Goal: Information Seeking & Learning: Learn about a topic

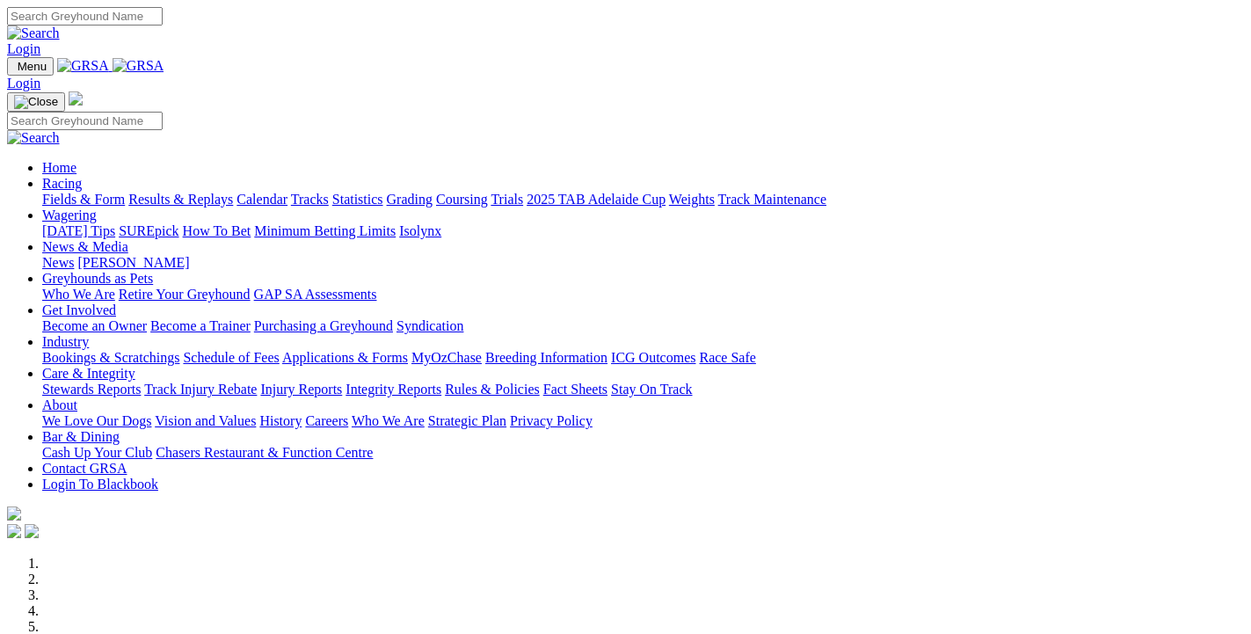
scroll to position [475, 0]
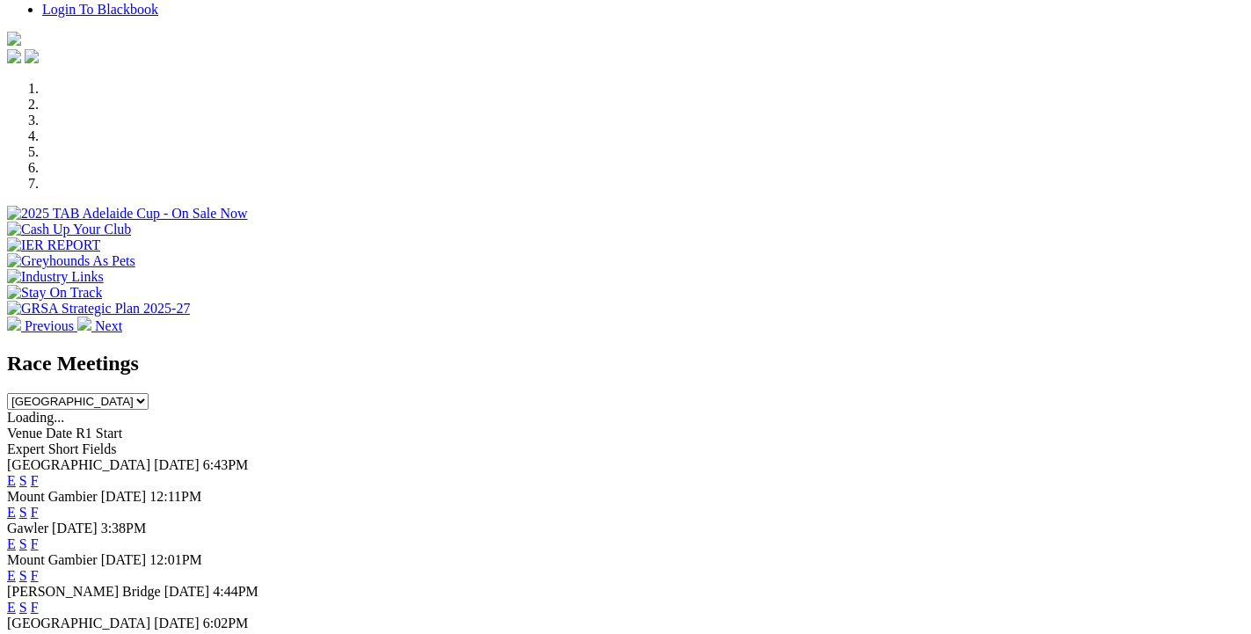
click at [39, 473] on link "F" at bounding box center [35, 480] width 8 height 15
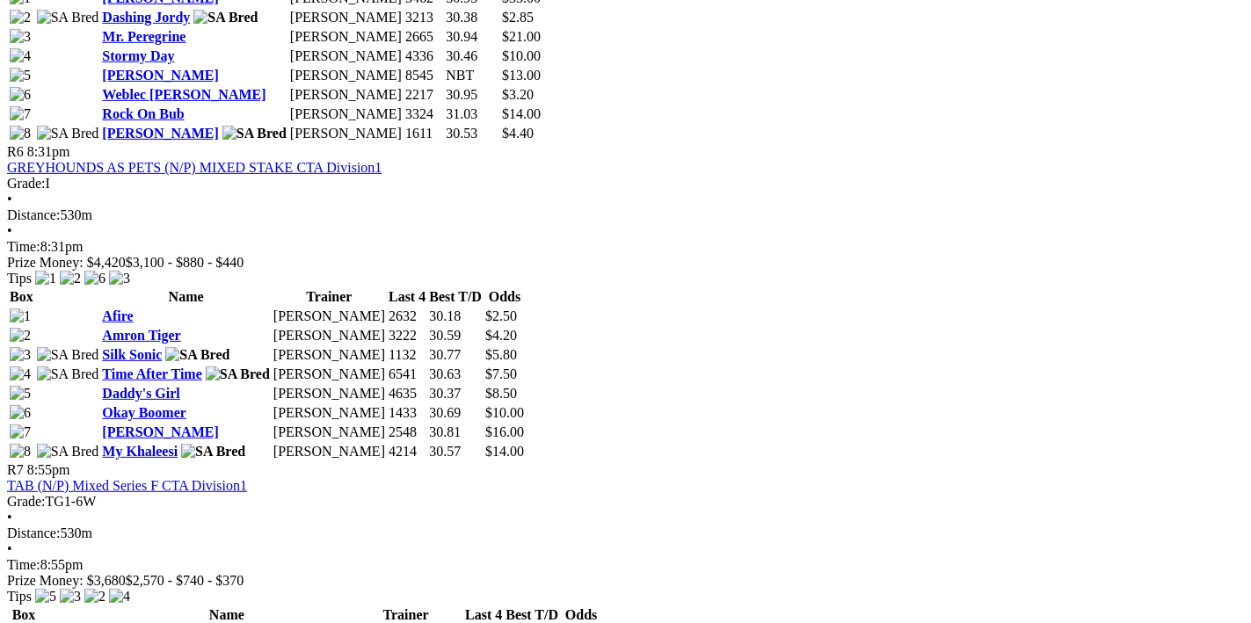
scroll to position [1777, 0]
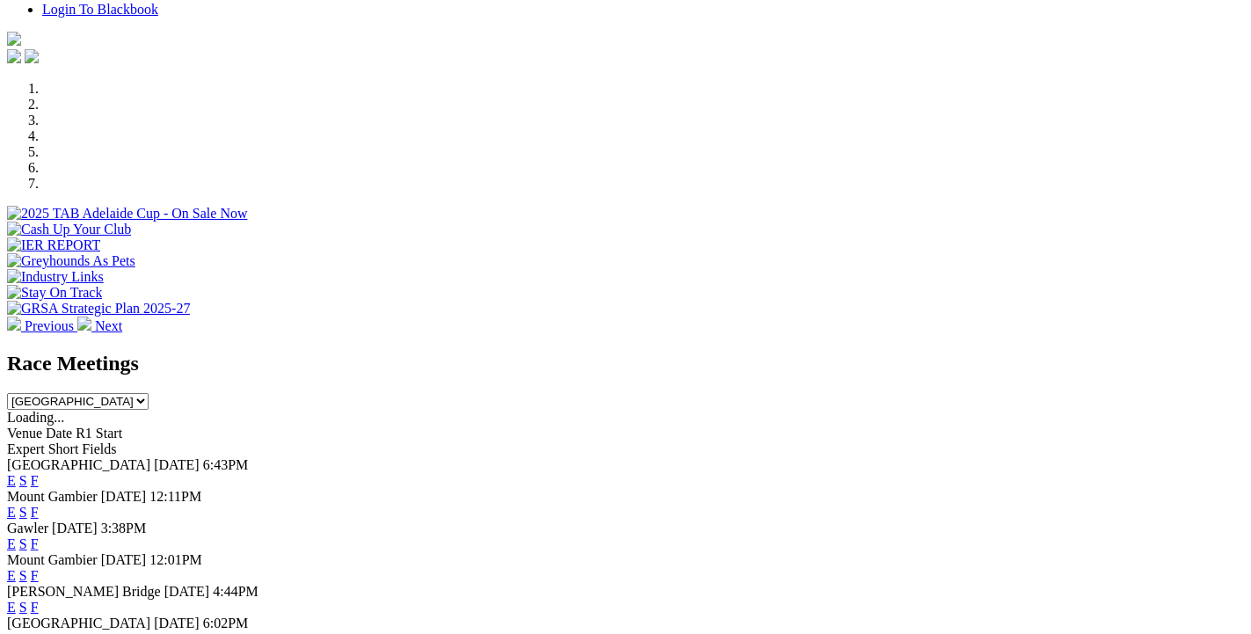
scroll to position [760, 0]
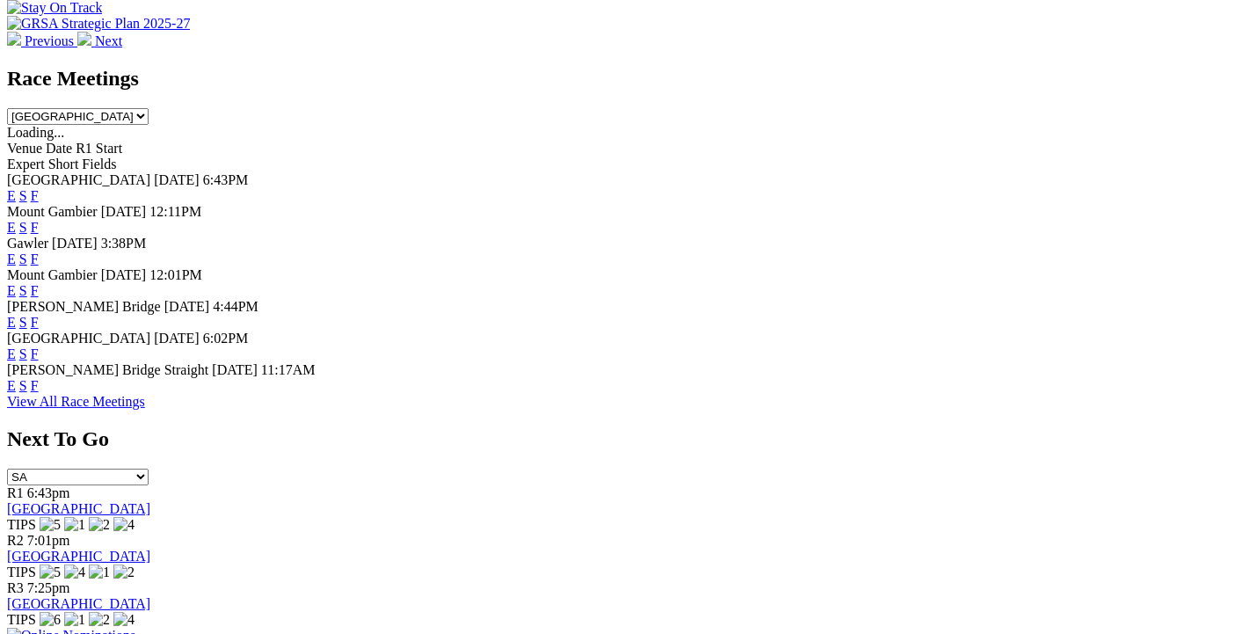
click at [39, 251] on link "F" at bounding box center [35, 258] width 8 height 15
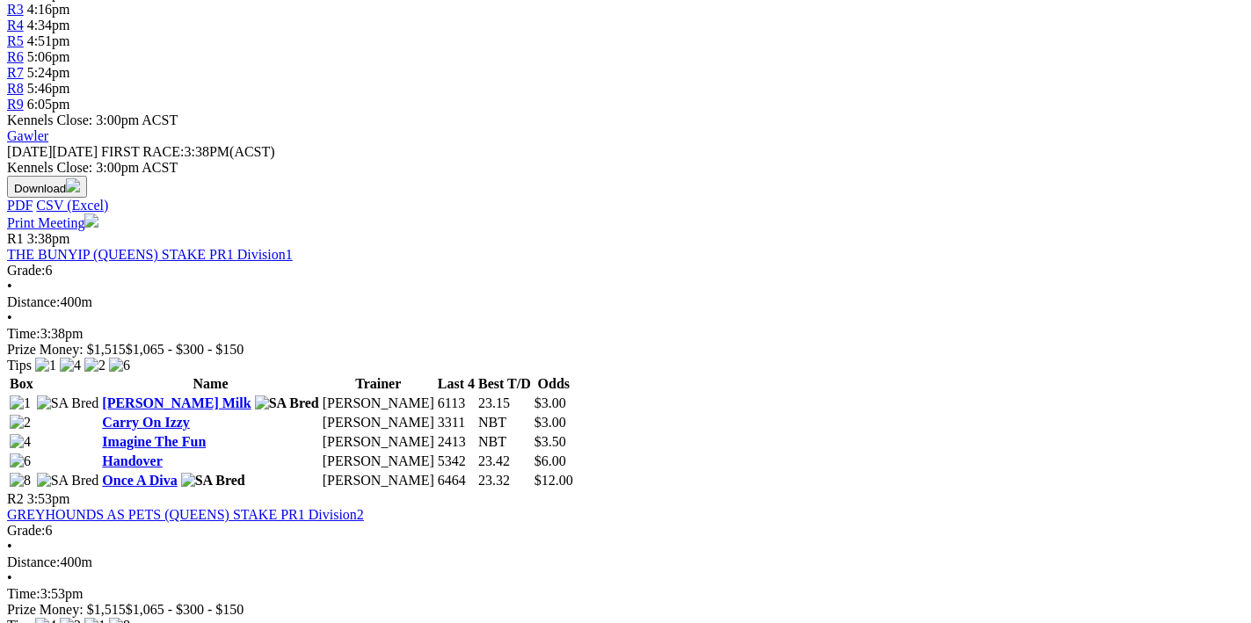
scroll to position [842, 0]
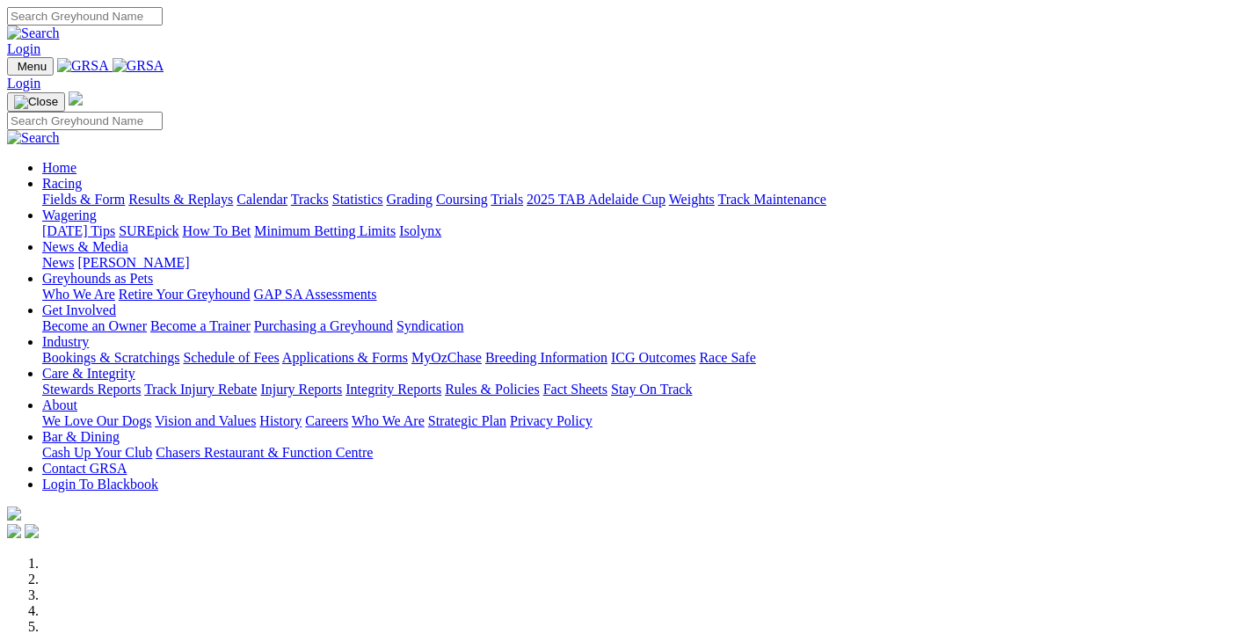
click at [51, 24] on div "Login" at bounding box center [625, 32] width 1237 height 50
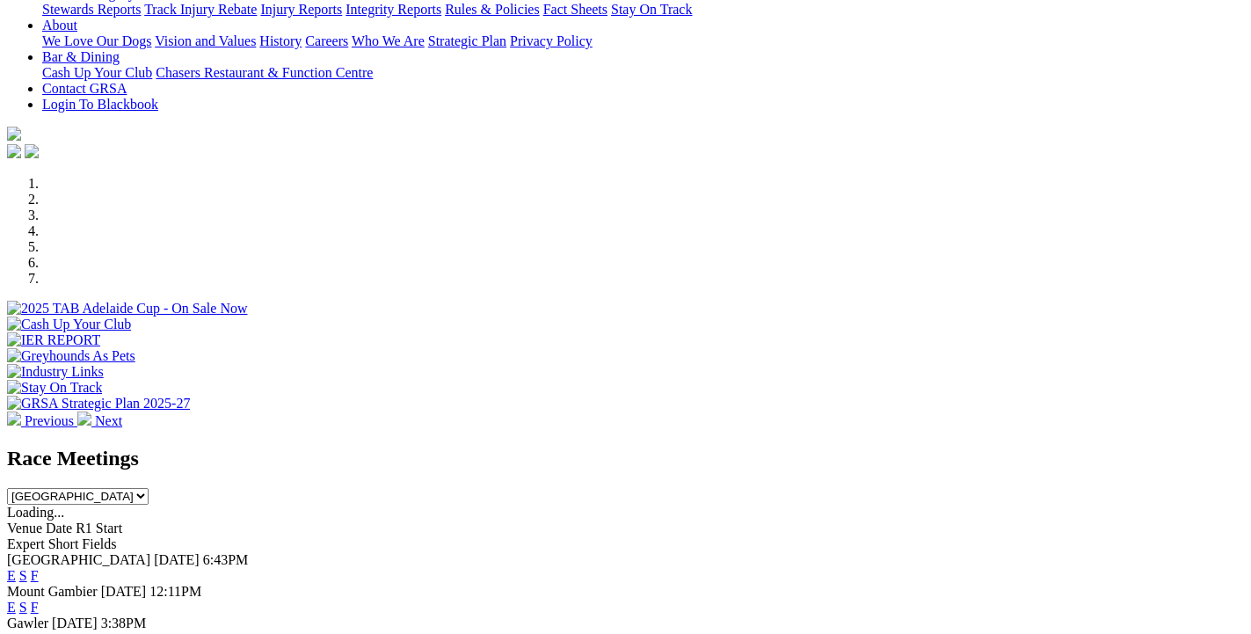
scroll to position [665, 0]
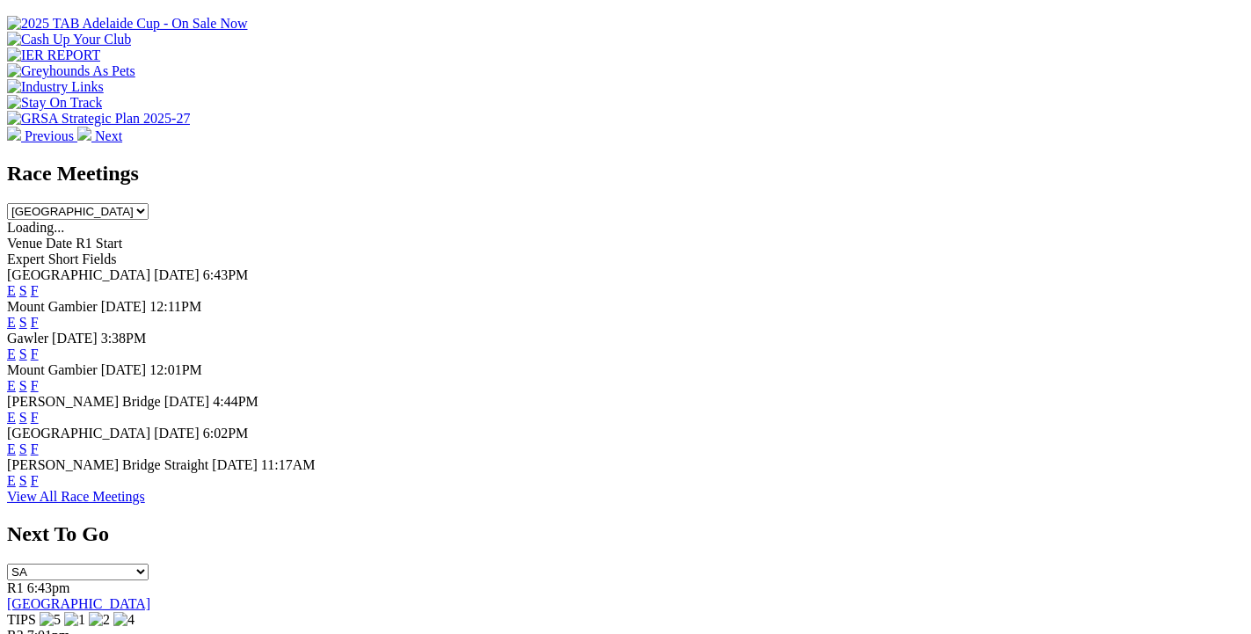
click at [39, 441] on link "F" at bounding box center [35, 448] width 8 height 15
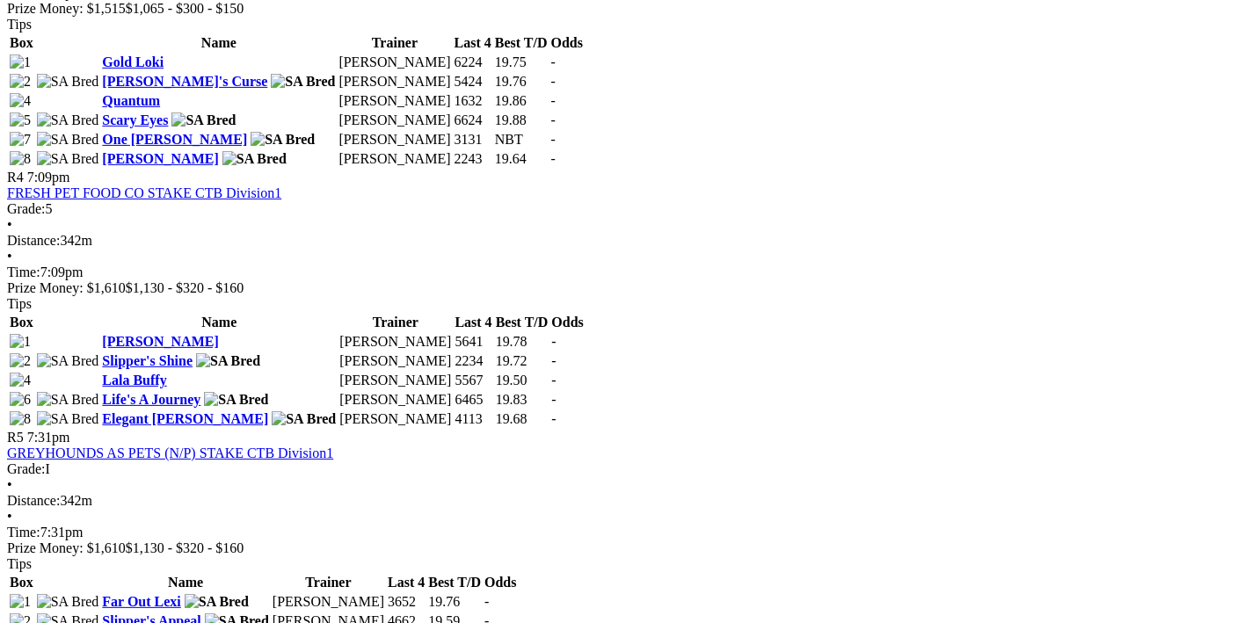
scroll to position [1403, 0]
